Goal: Navigation & Orientation: Find specific page/section

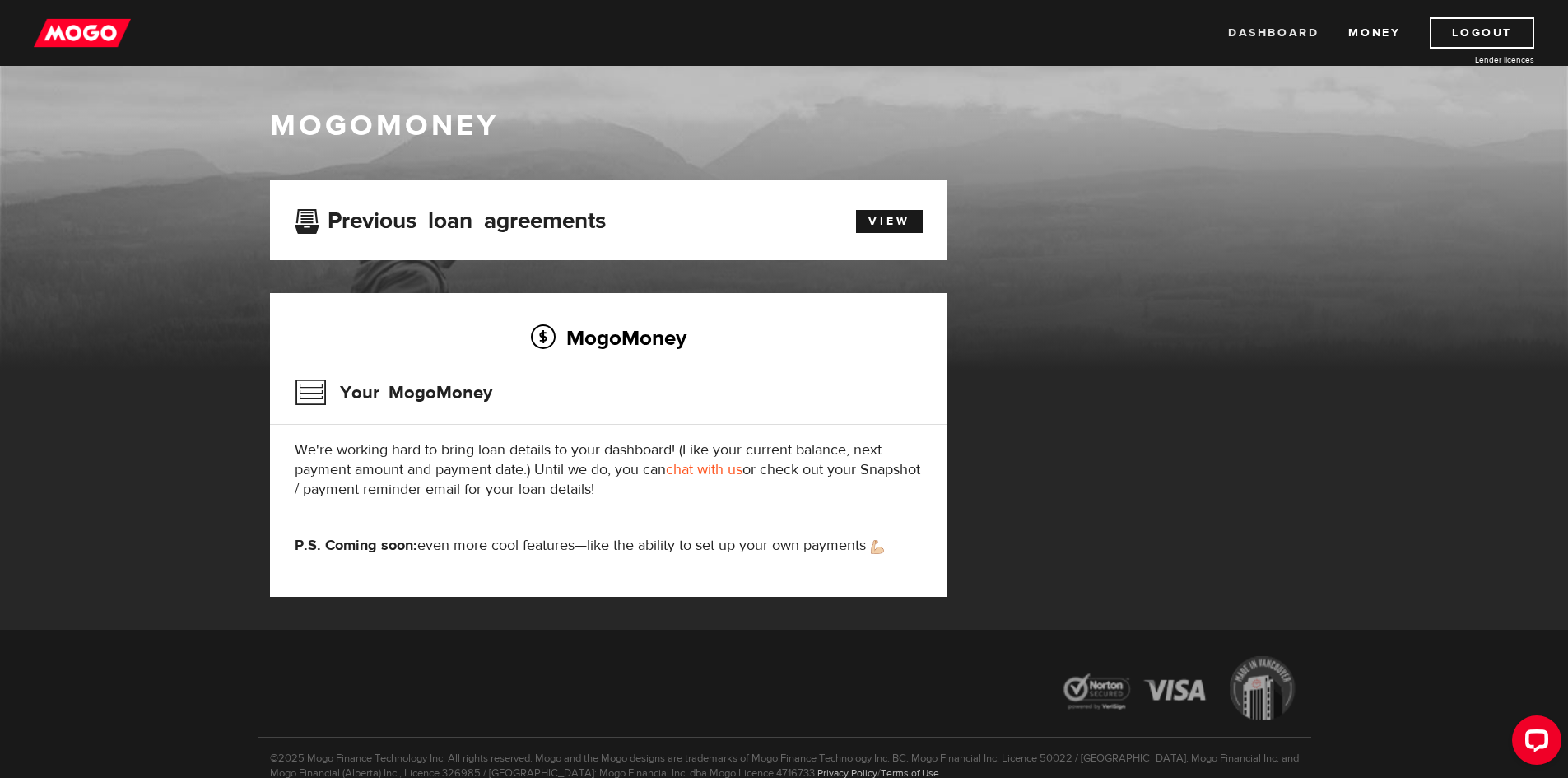
click at [1272, 36] on link "Dashboard" at bounding box center [1273, 33] width 91 height 31
click at [888, 223] on link "View" at bounding box center [889, 221] width 67 height 23
click at [74, 43] on img at bounding box center [82, 33] width 98 height 31
